Goal: Task Accomplishment & Management: Use online tool/utility

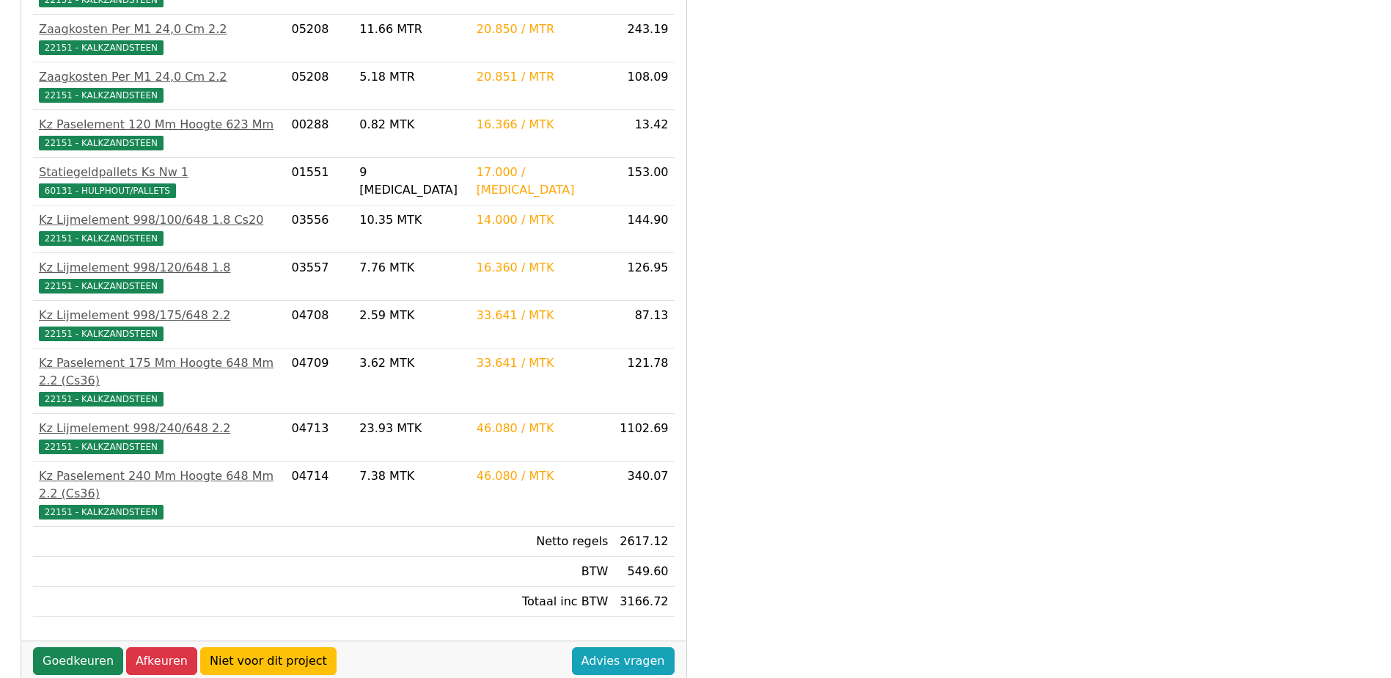
scroll to position [612, 0]
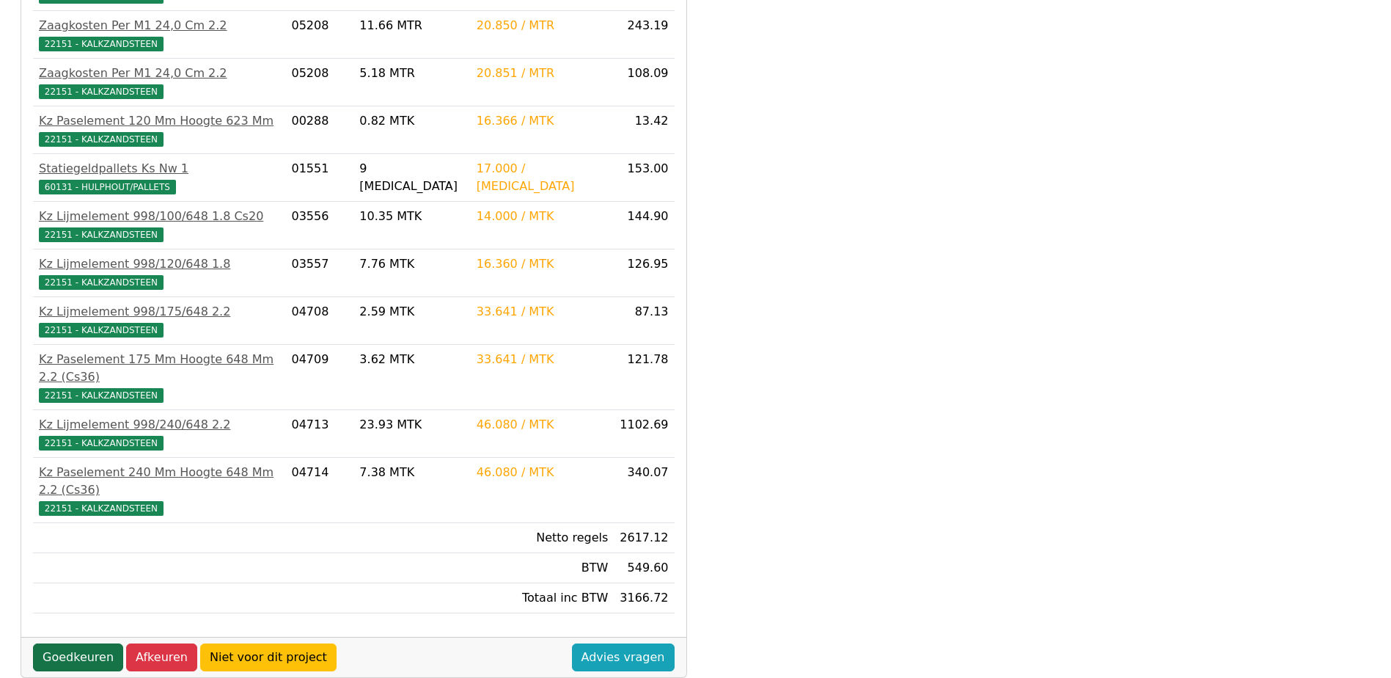
click at [71, 643] on link "Goedkeuren" at bounding box center [78, 657] width 90 height 28
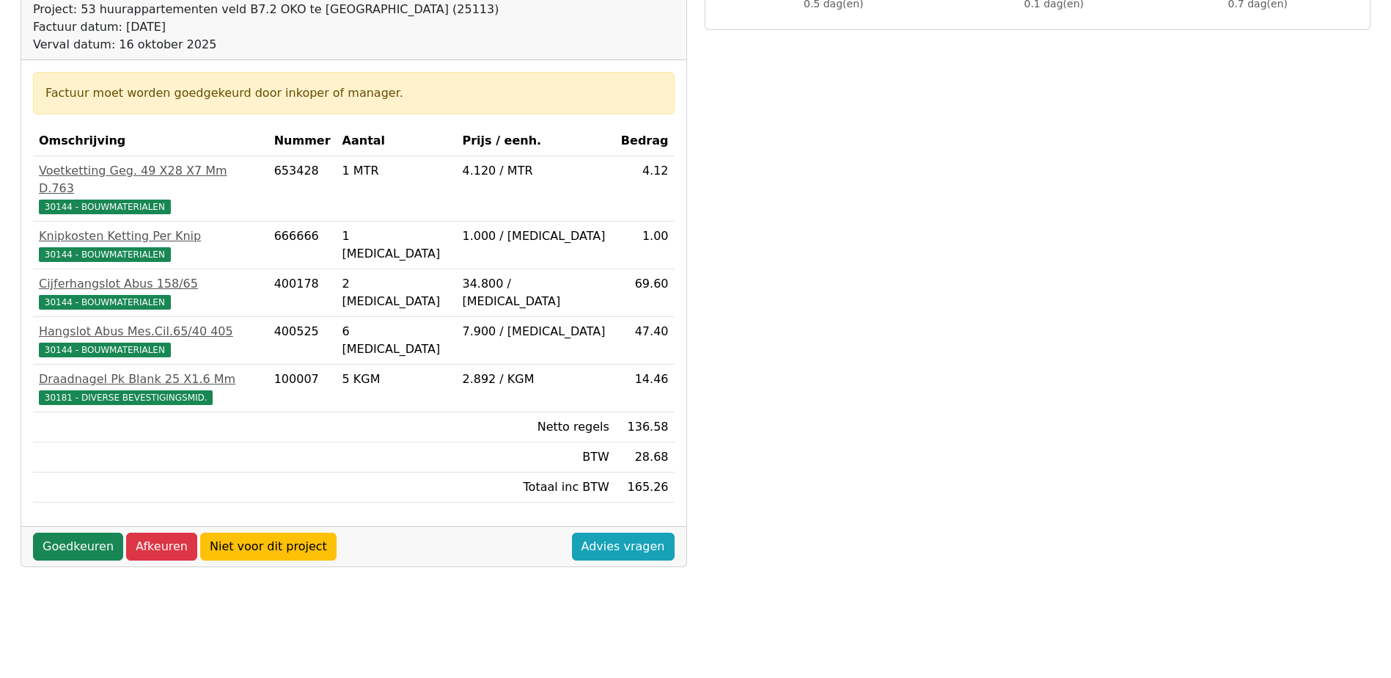
scroll to position [220, 0]
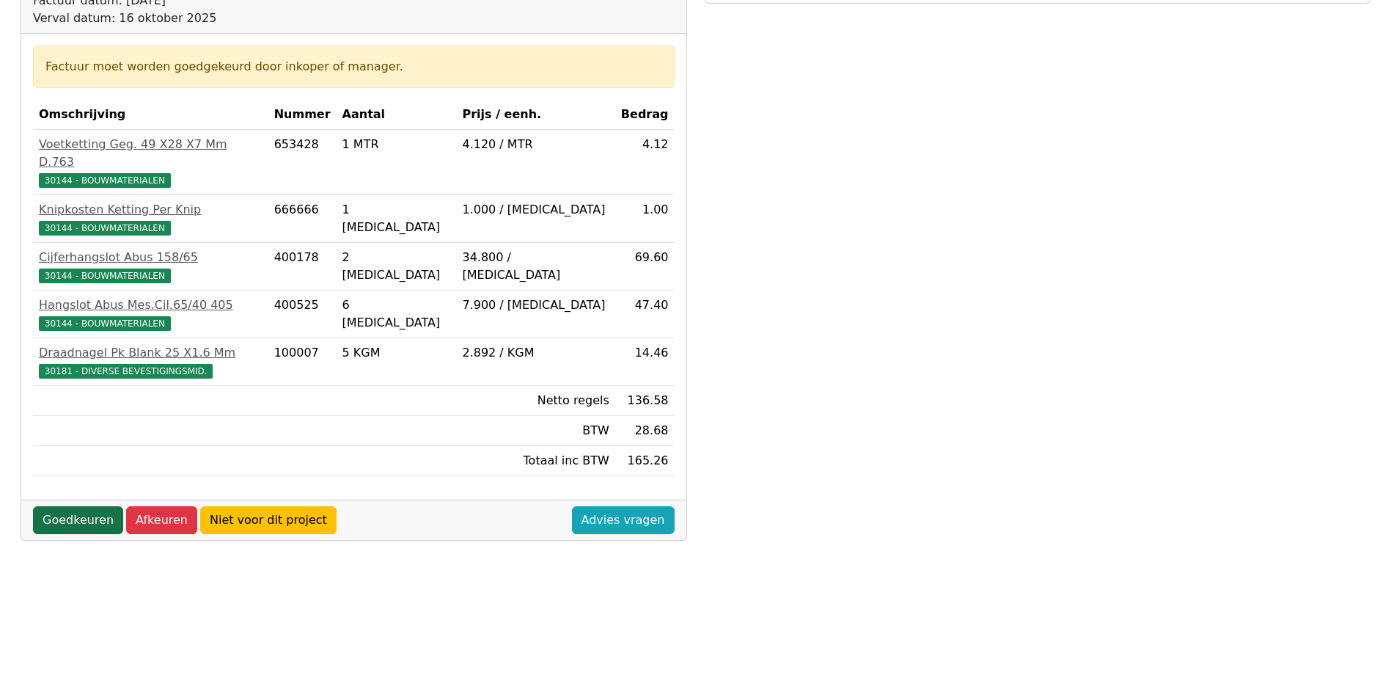
click at [81, 506] on link "Goedkeuren" at bounding box center [78, 520] width 90 height 28
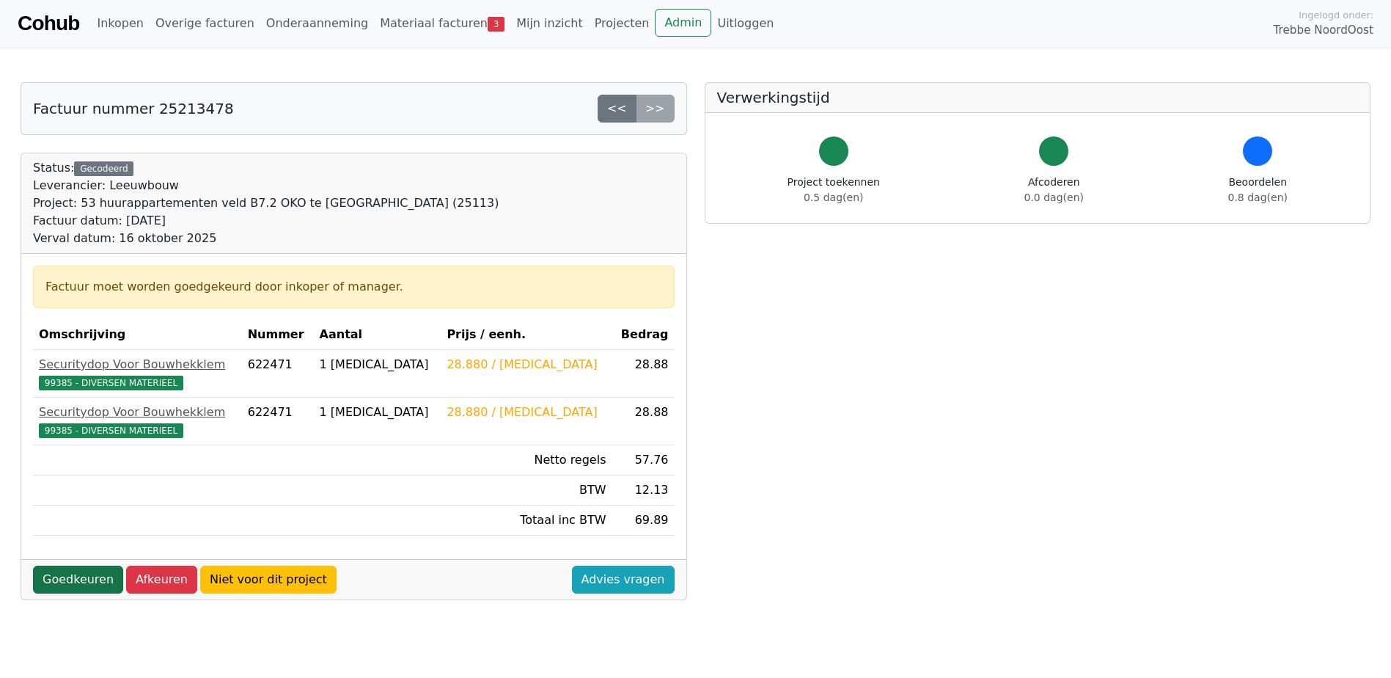
click at [71, 568] on link "Goedkeuren" at bounding box center [78, 579] width 90 height 28
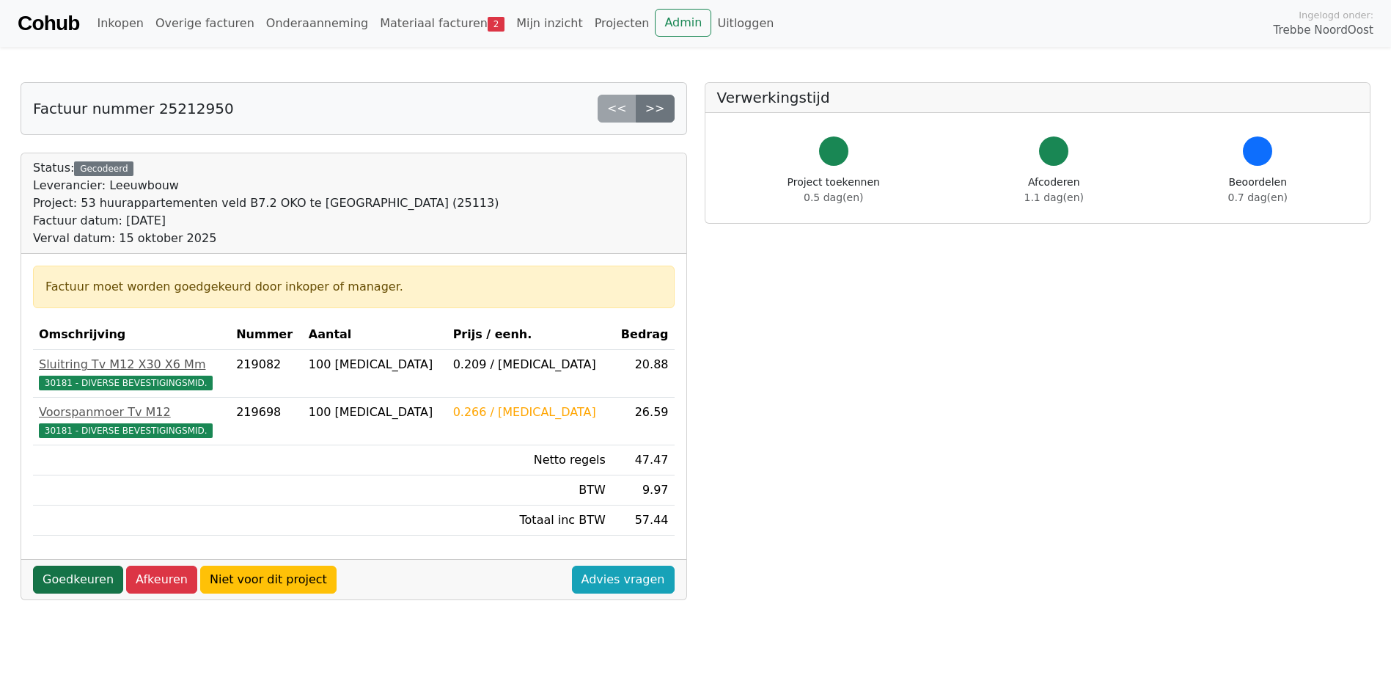
click at [56, 580] on link "Goedkeuren" at bounding box center [78, 579] width 90 height 28
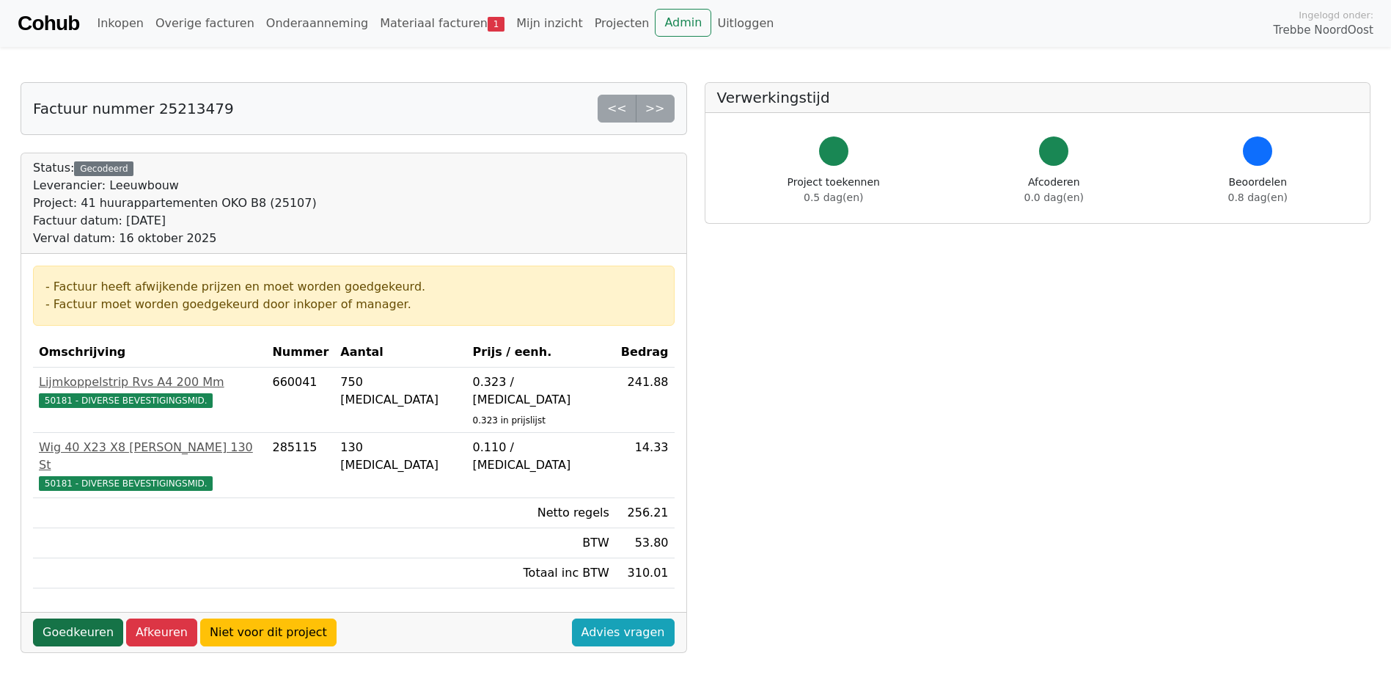
click at [84, 618] on link "Goedkeuren" at bounding box center [78, 632] width 90 height 28
